Goal: Find contact information: Find contact information

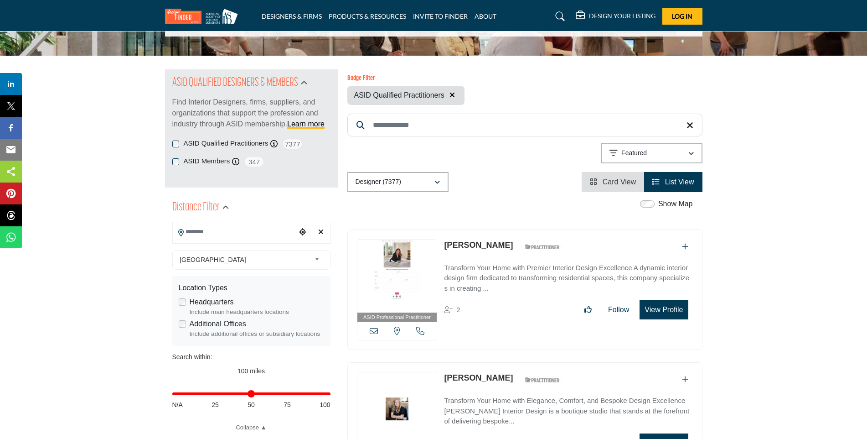
scroll to position [59, 0]
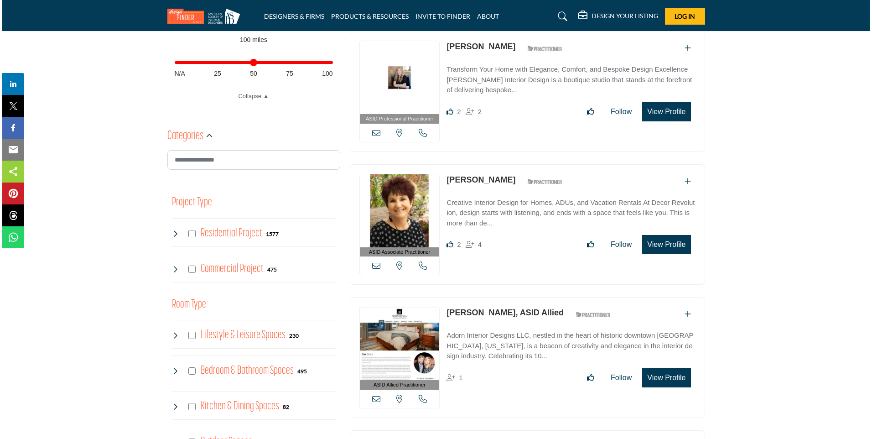
scroll to position [390, 0]
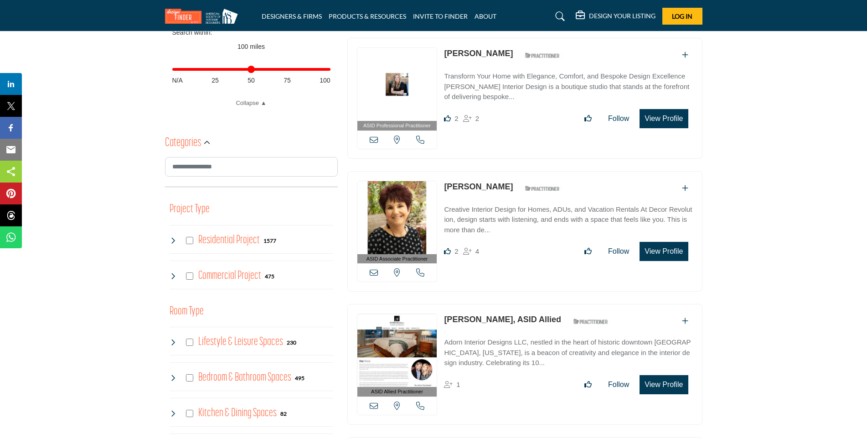
click at [673, 117] on button "View Profile" at bounding box center [664, 118] width 48 height 19
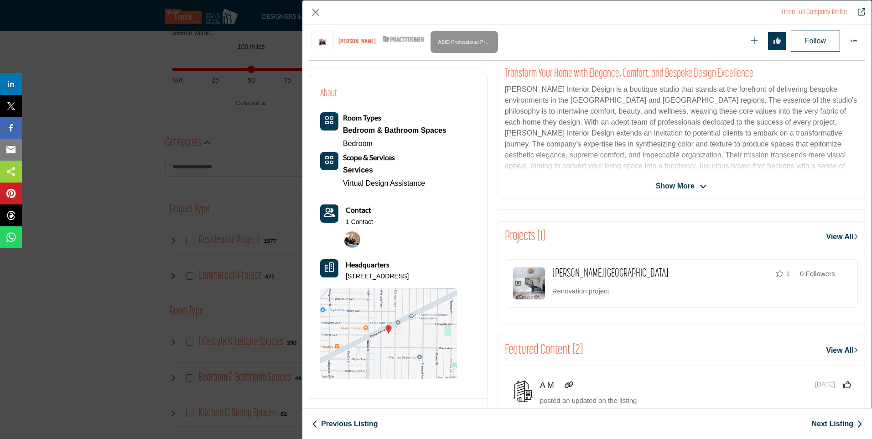
scroll to position [161, 0]
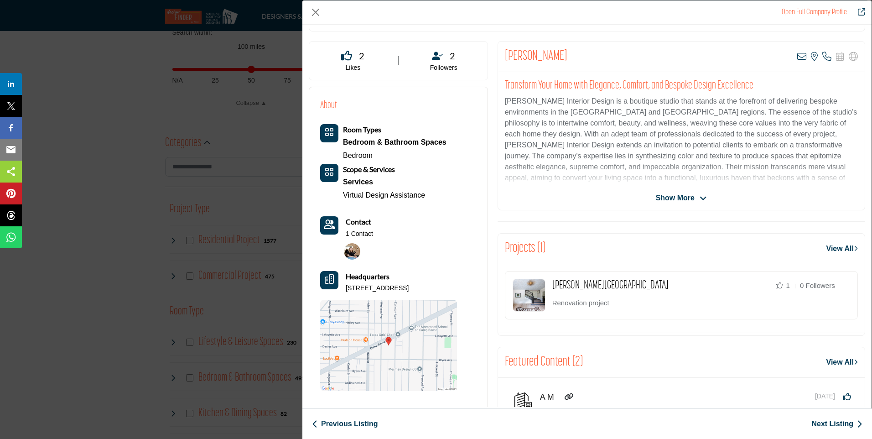
click at [353, 223] on b "Contact" at bounding box center [359, 221] width 26 height 9
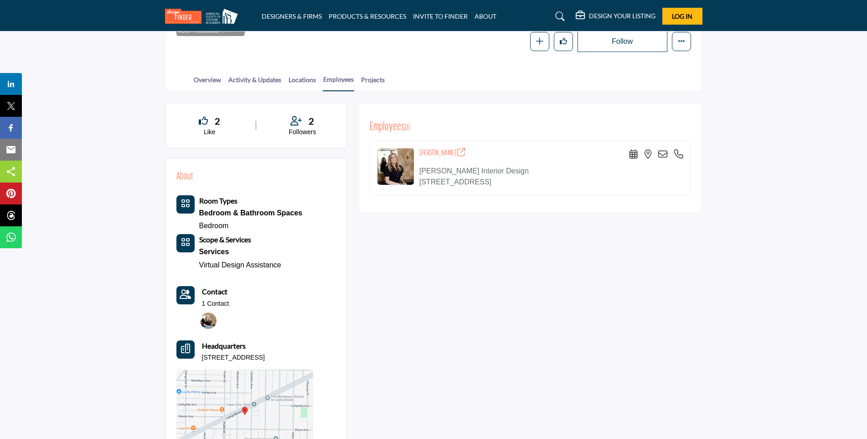
scroll to position [153, 0]
click at [665, 157] on icon at bounding box center [663, 155] width 9 height 9
